Goal: Transaction & Acquisition: Purchase product/service

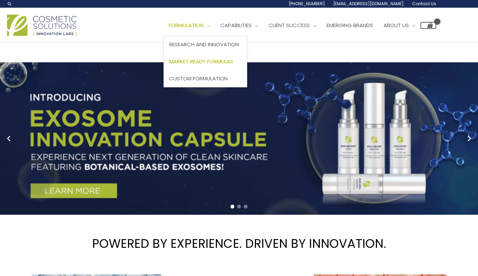
click at [208, 62] on span "Market Ready Formulas" at bounding box center [201, 61] width 64 height 7
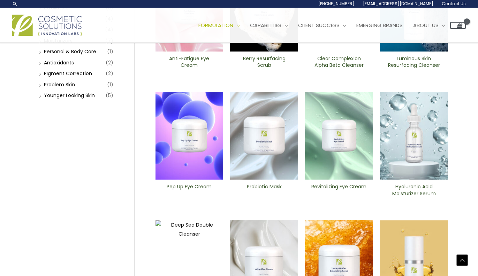
scroll to position [140, 0]
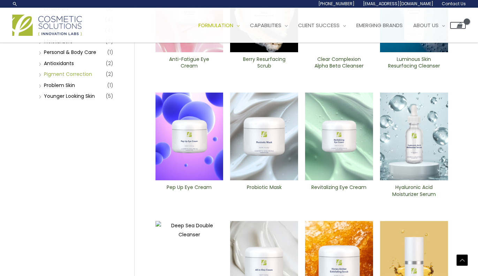
click at [62, 75] on link "PIgment Correction" at bounding box center [68, 74] width 48 height 7
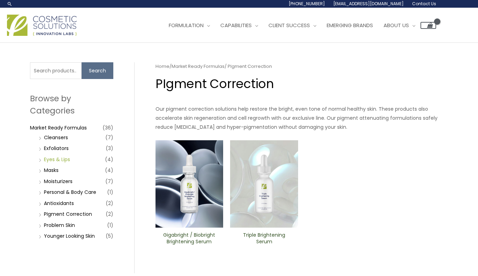
click at [57, 159] on link "Eyes & Lips" at bounding box center [57, 159] width 26 height 7
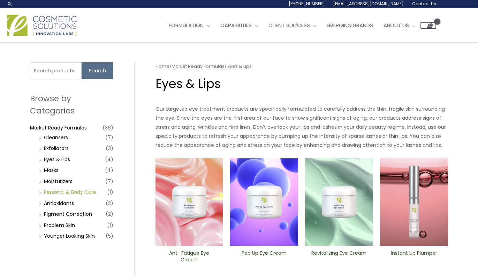
click at [52, 192] on link "Personal & Body Care" at bounding box center [70, 192] width 52 height 7
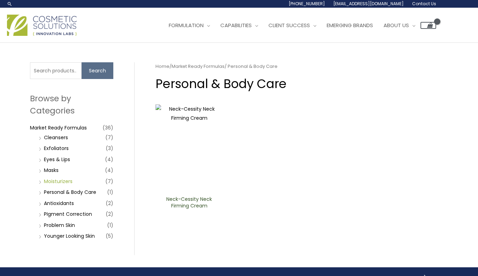
click at [59, 181] on link "Moisturizers" at bounding box center [58, 181] width 29 height 7
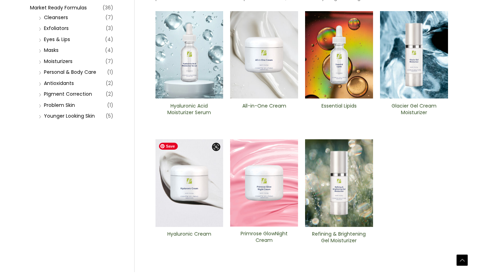
scroll to position [122, 0]
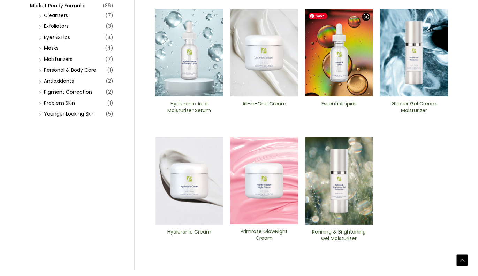
click at [328, 83] on img at bounding box center [339, 53] width 68 height 88
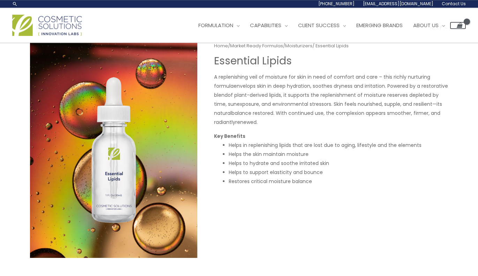
scroll to position [15, 0]
